Goal: Transaction & Acquisition: Purchase product/service

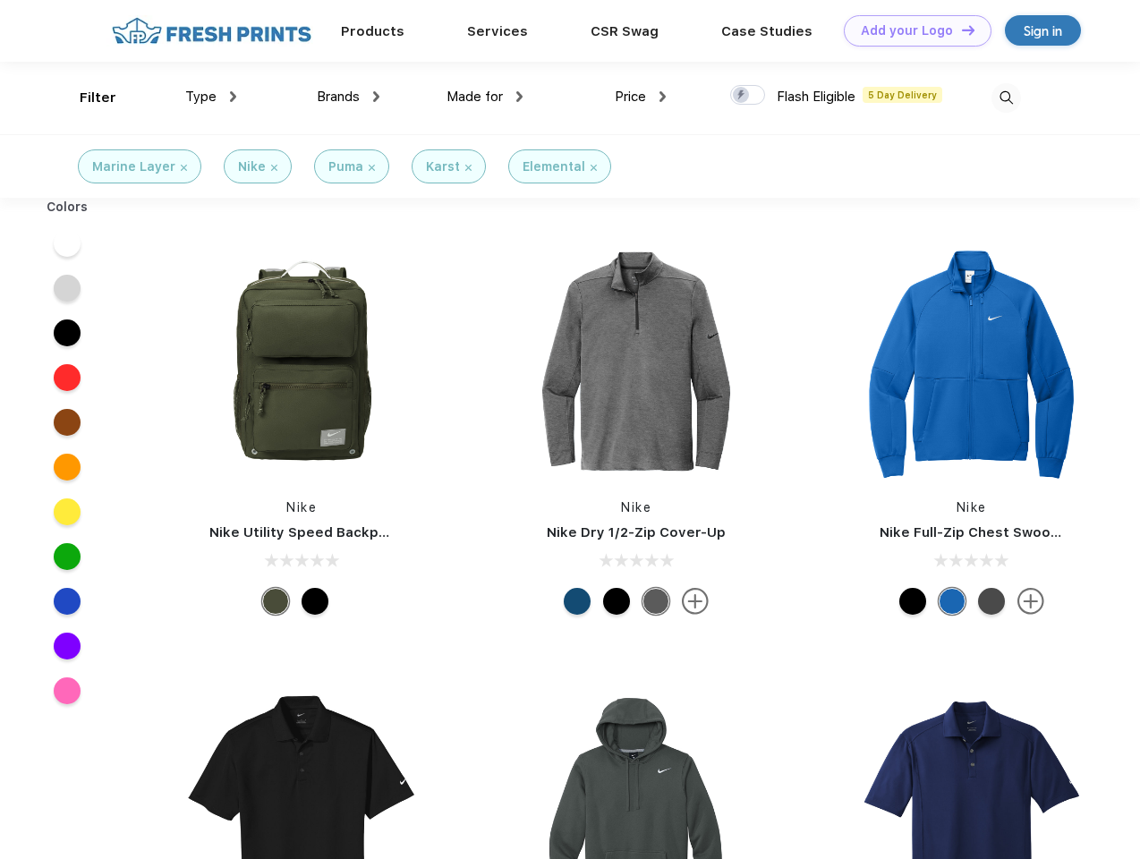
click at [911, 30] on link "Add your Logo Design Tool" at bounding box center [918, 30] width 148 height 31
click at [0, 0] on div "Design Tool" at bounding box center [0, 0] width 0 height 0
click at [961, 30] on link "Add your Logo Design Tool" at bounding box center [918, 30] width 148 height 31
click at [86, 98] on div "Filter" at bounding box center [98, 98] width 37 height 21
click at [211, 97] on span "Type" at bounding box center [200, 97] width 31 height 16
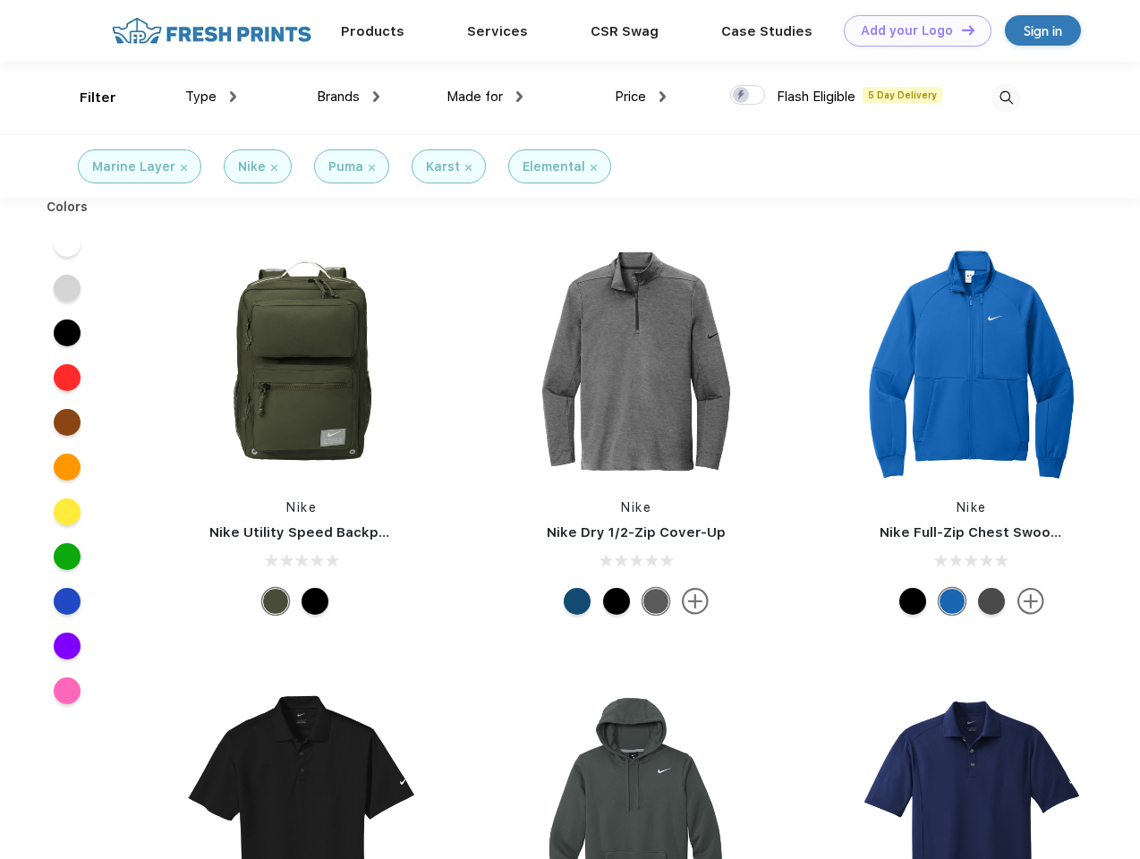
click at [348, 97] on span "Brands" at bounding box center [338, 97] width 43 height 16
click at [485, 97] on span "Made for" at bounding box center [475, 97] width 56 height 16
click at [641, 97] on span "Price" at bounding box center [630, 97] width 31 height 16
click at [748, 96] on div at bounding box center [747, 95] width 35 height 20
click at [742, 96] on input "checkbox" at bounding box center [736, 90] width 12 height 12
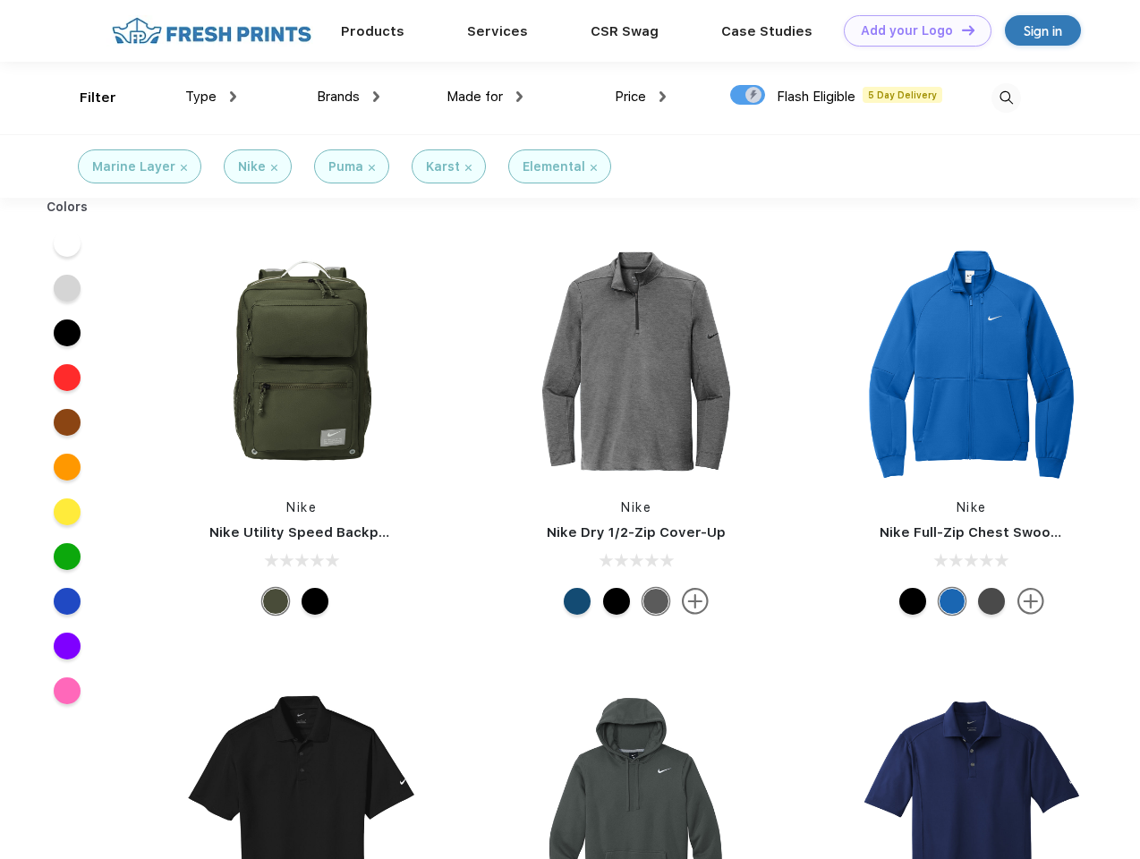
click at [1006, 98] on img at bounding box center [1007, 98] width 30 height 30
